Goal: Task Accomplishment & Management: Complete application form

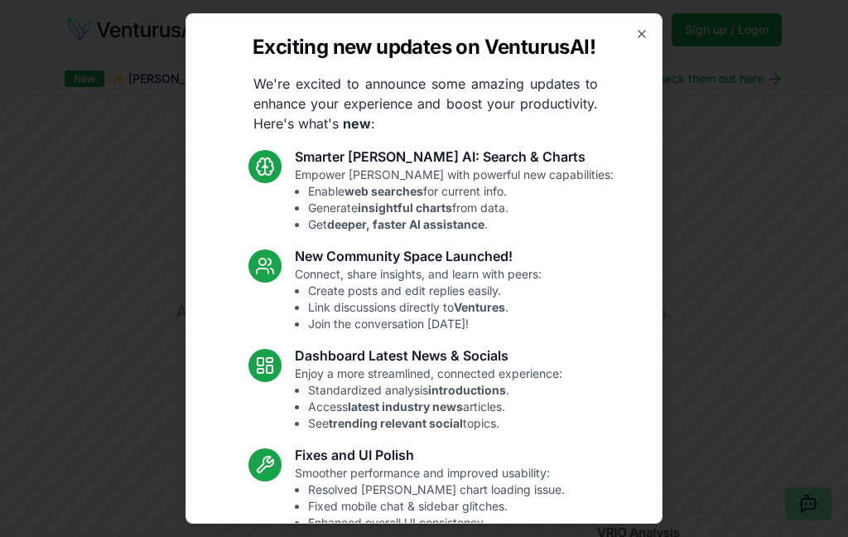
click at [639, 31] on icon "button" at bounding box center [641, 33] width 13 height 13
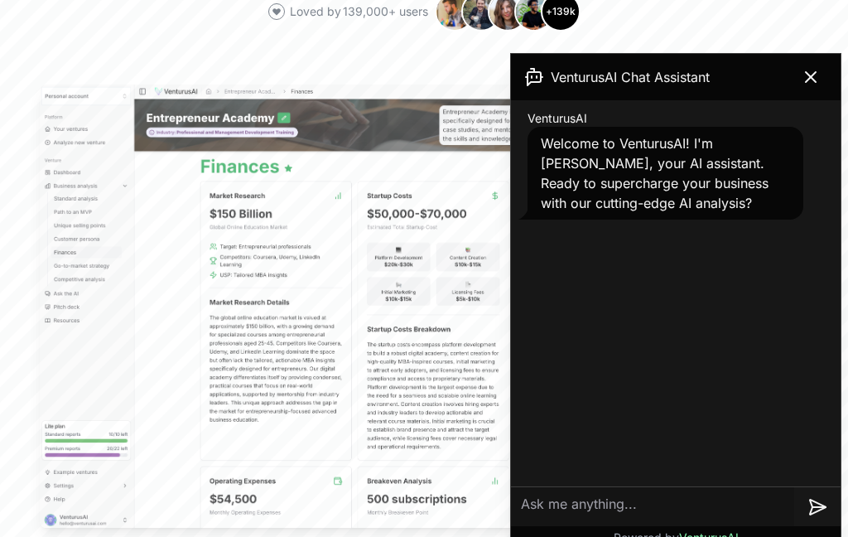
scroll to position [708, 0]
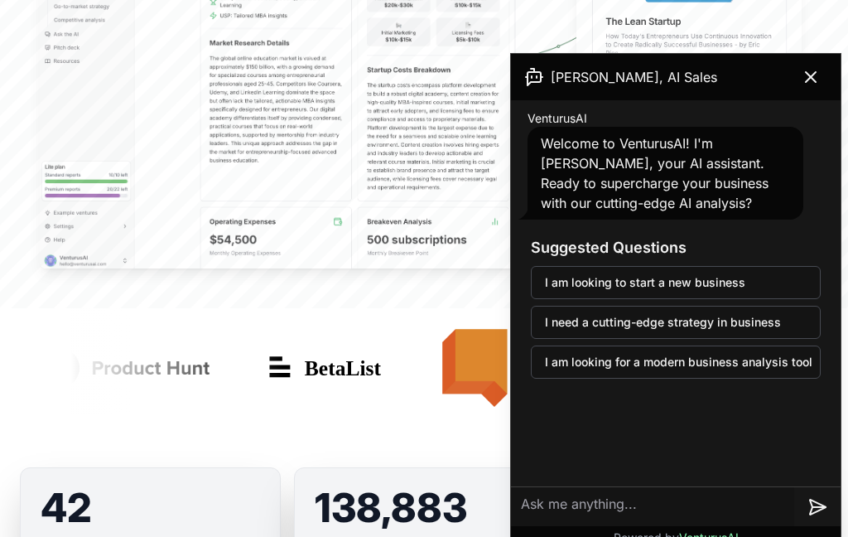
click at [810, 80] on icon at bounding box center [811, 77] width 20 height 20
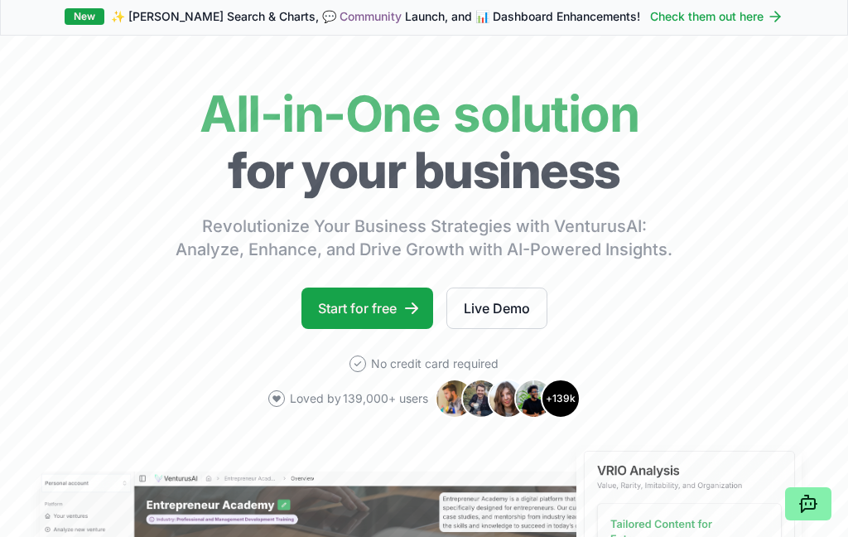
scroll to position [0, 0]
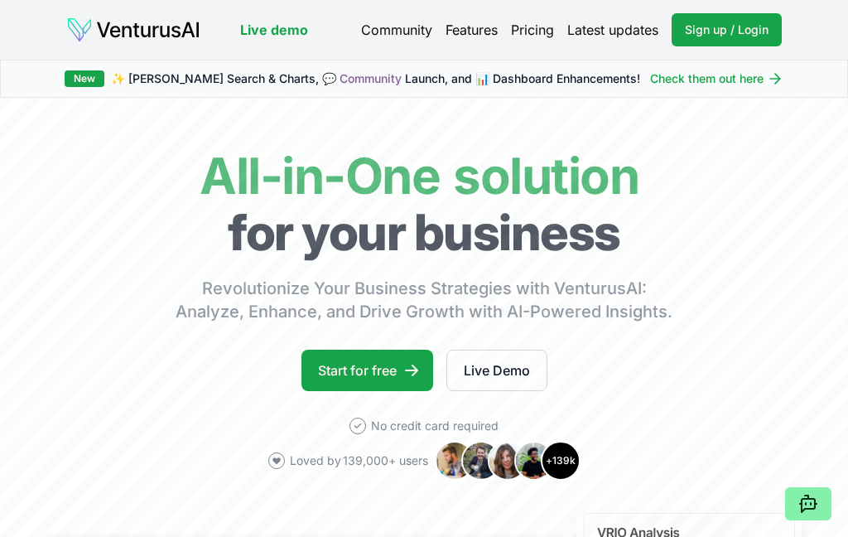
click at [710, 30] on span "Sign up / Login" at bounding box center [727, 30] width 84 height 17
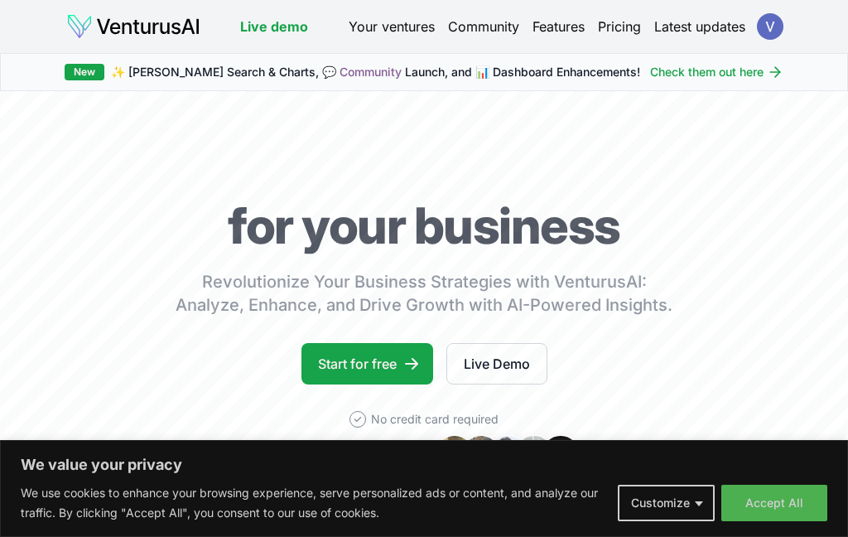
click at [769, 510] on button "Accept All" at bounding box center [775, 503] width 106 height 36
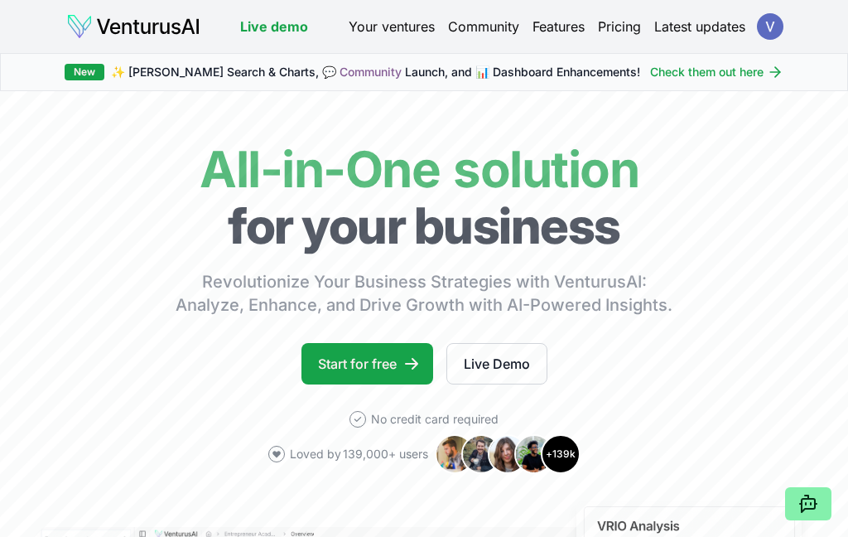
click at [341, 358] on link "Start for free" at bounding box center [368, 363] width 132 height 41
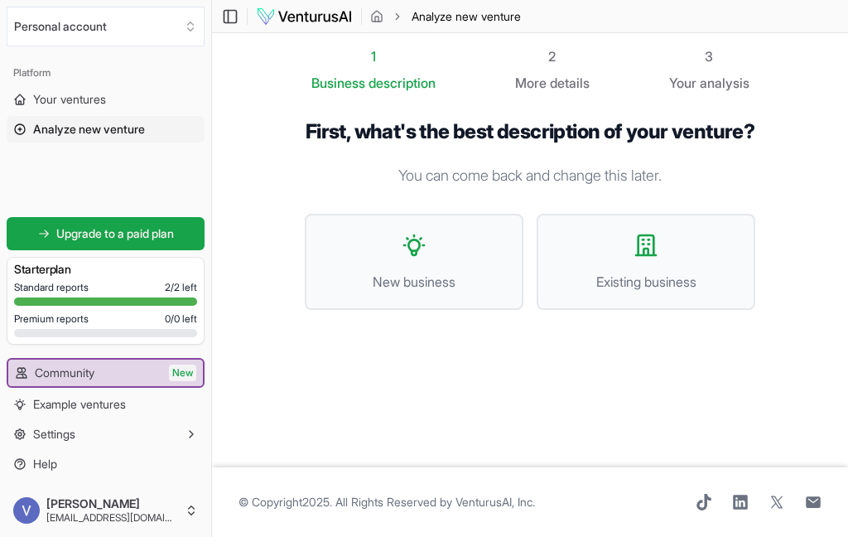
click at [376, 290] on button "New business" at bounding box center [414, 262] width 219 height 96
